Goal: Obtain resource: Download file/media

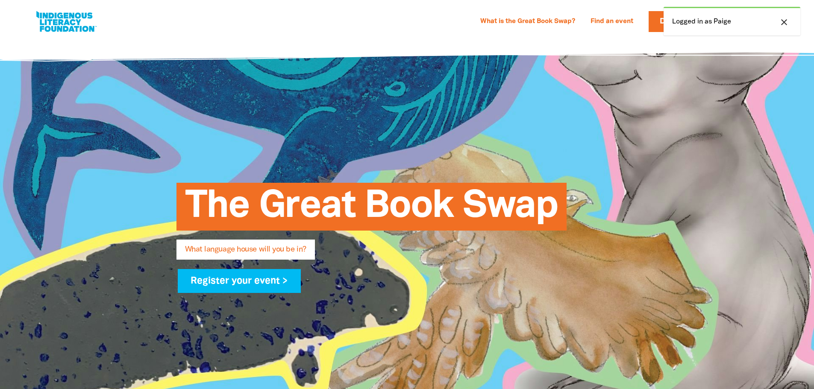
select select "early-learning"
click at [579, 24] on link "What is the Great Book Swap?" at bounding box center [527, 22] width 105 height 14
select select "early-learning"
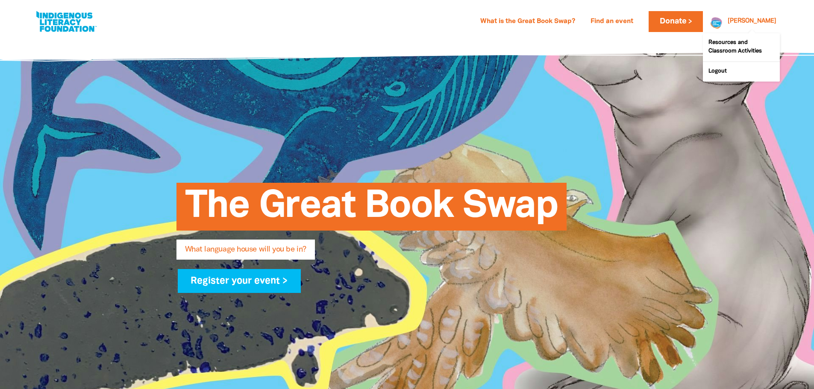
click at [761, 19] on link "[PERSON_NAME]" at bounding box center [752, 21] width 49 height 6
click at [743, 44] on link "Resources and Classroom Activities" at bounding box center [741, 47] width 77 height 28
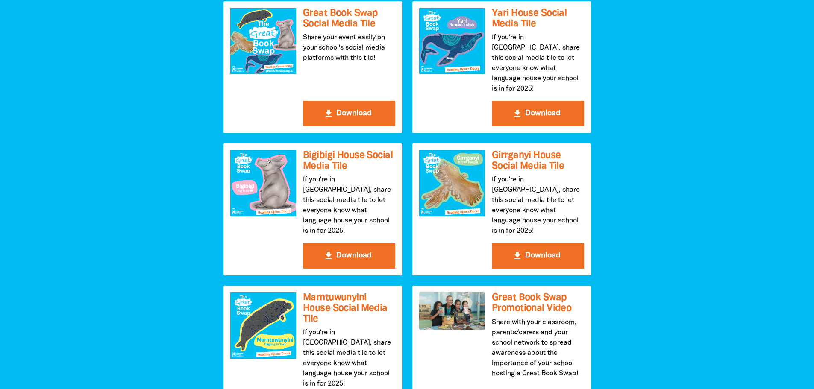
scroll to position [1111, 0]
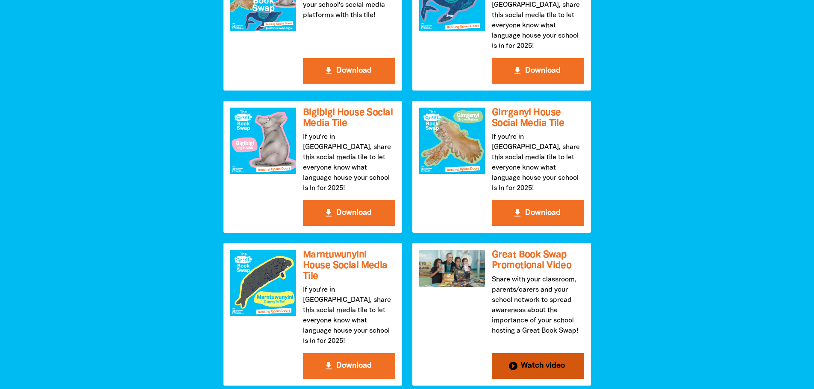
click at [554, 353] on button "play_circle_filled Watch video" at bounding box center [538, 366] width 92 height 26
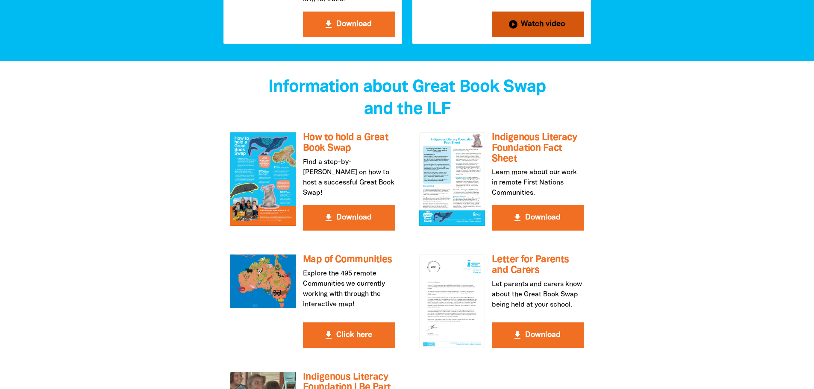
scroll to position [1496, 0]
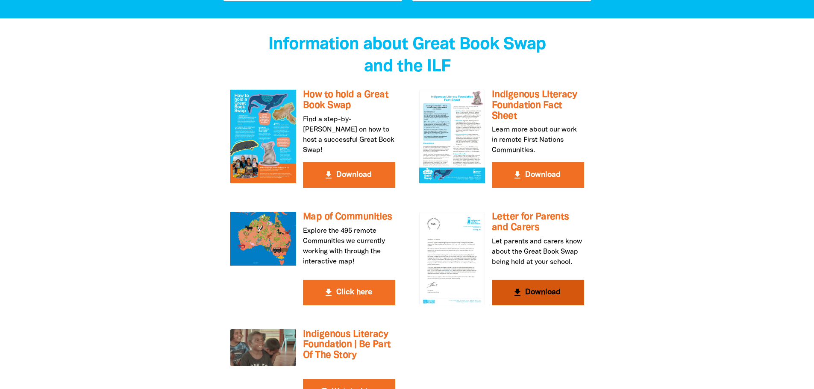
click at [558, 280] on button "get_app Download" at bounding box center [538, 293] width 92 height 26
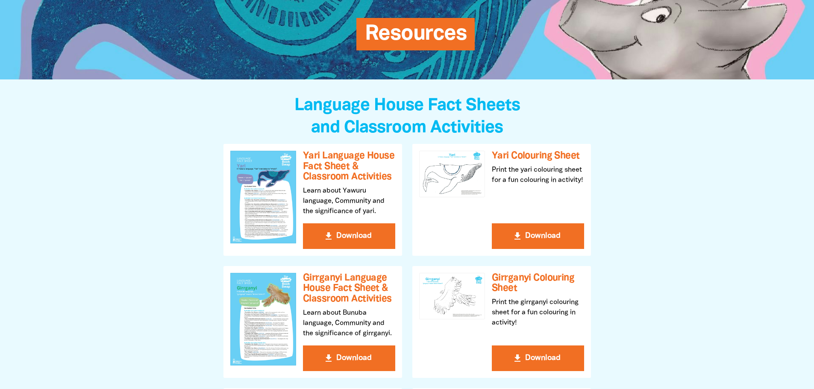
scroll to position [0, 0]
